Goal: Task Accomplishment & Management: Complete application form

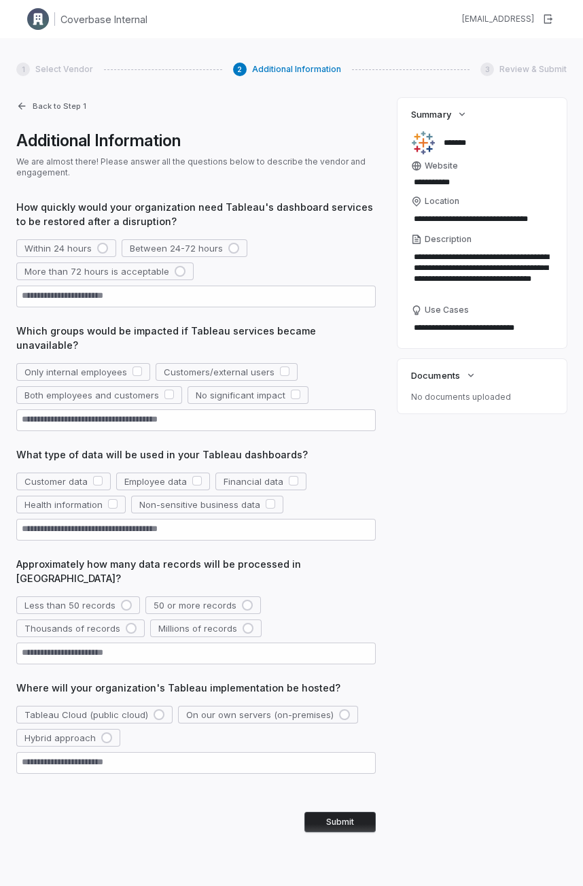
type textarea "*"
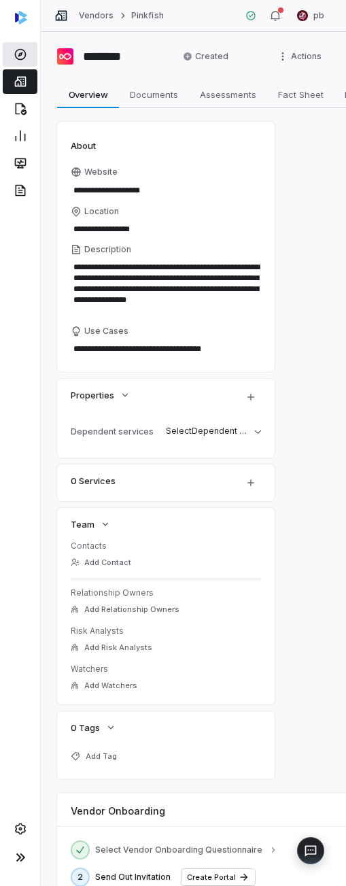
click at [25, 50] on icon at bounding box center [21, 55] width 14 height 14
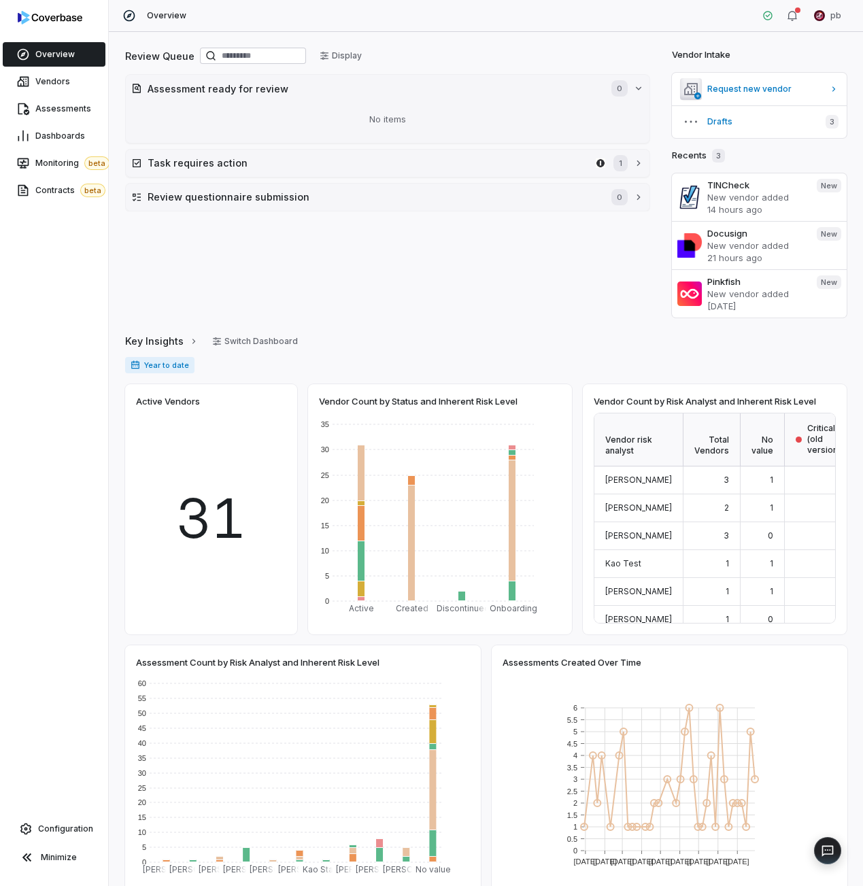
click at [345, 61] on div "Vendor Intake" at bounding box center [759, 54] width 175 height 16
click at [345, 63] on div "Vendor Intake Request new vendor Drafts 3 Recents 3 TINCheck New vendor added 1…" at bounding box center [759, 182] width 175 height 272
